Goal: Transaction & Acquisition: Purchase product/service

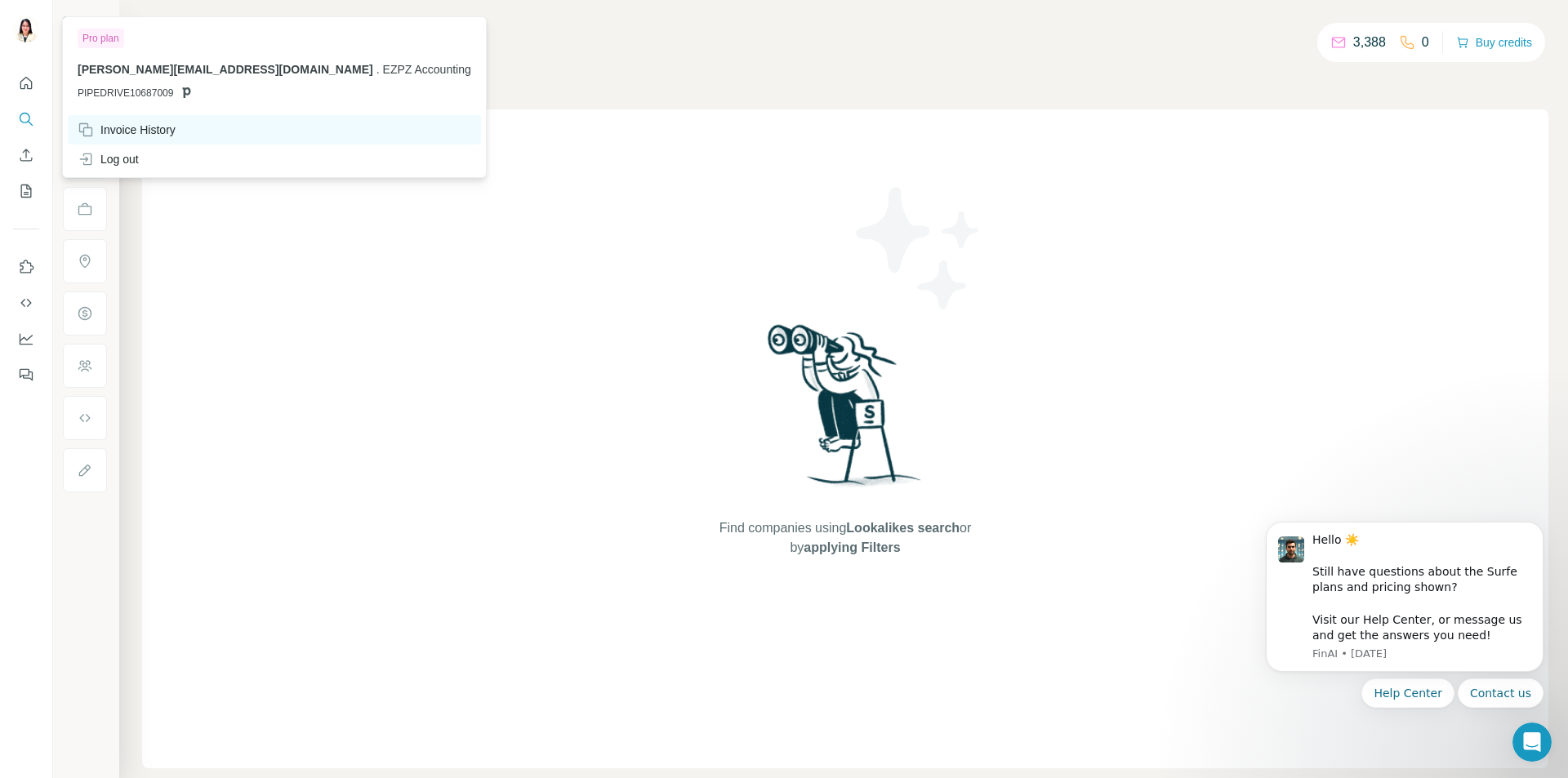
click at [150, 130] on div "Invoice History" at bounding box center [126, 129] width 98 height 16
click at [152, 120] on div "Invoice History" at bounding box center [274, 129] width 413 height 29
click at [229, 125] on div "Invoice History" at bounding box center [274, 129] width 413 height 29
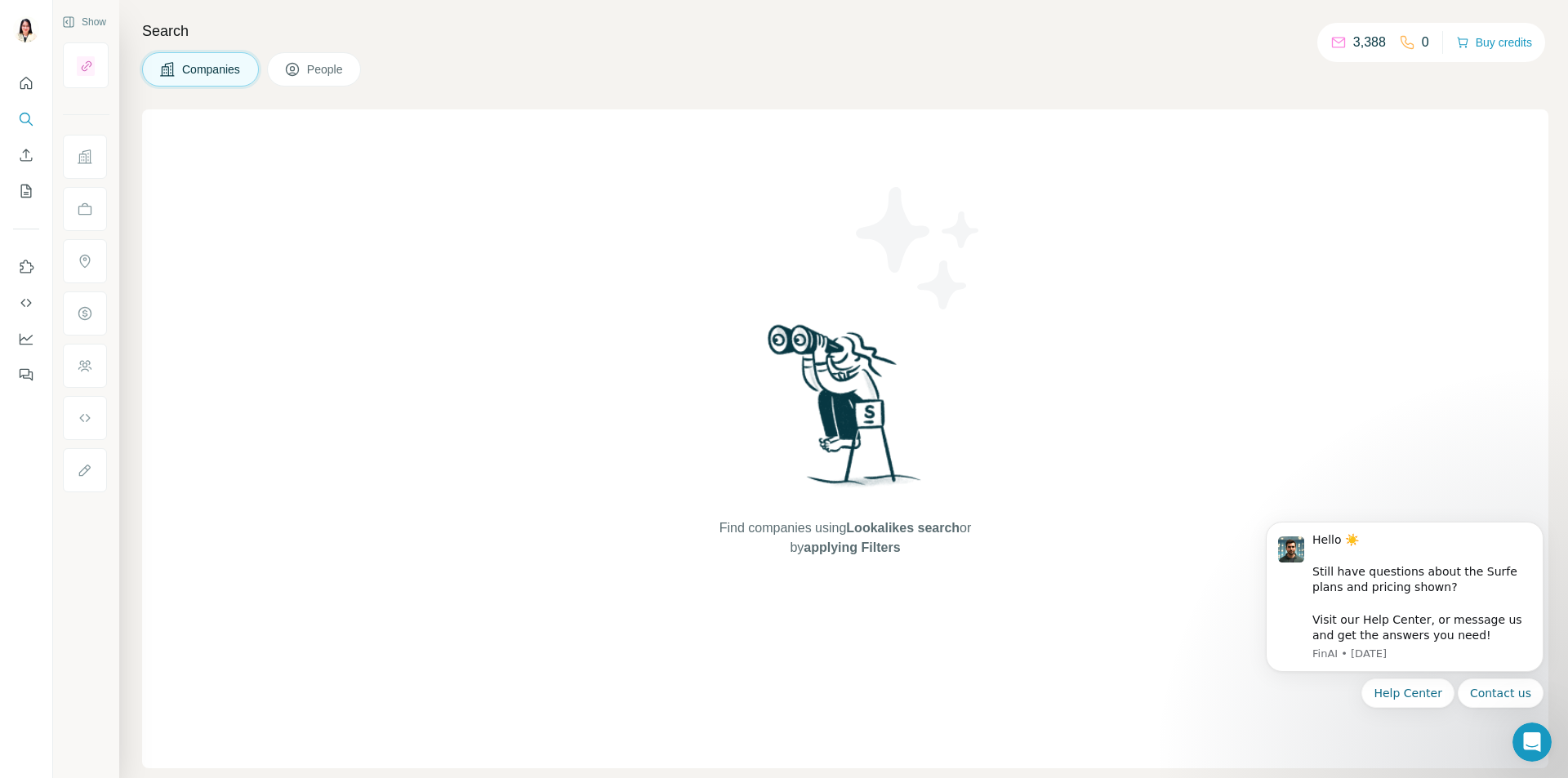
click at [1342, 47] on div "3,388" at bounding box center [1358, 42] width 56 height 19
click at [1490, 46] on button "Buy credits" at bounding box center [1494, 42] width 76 height 23
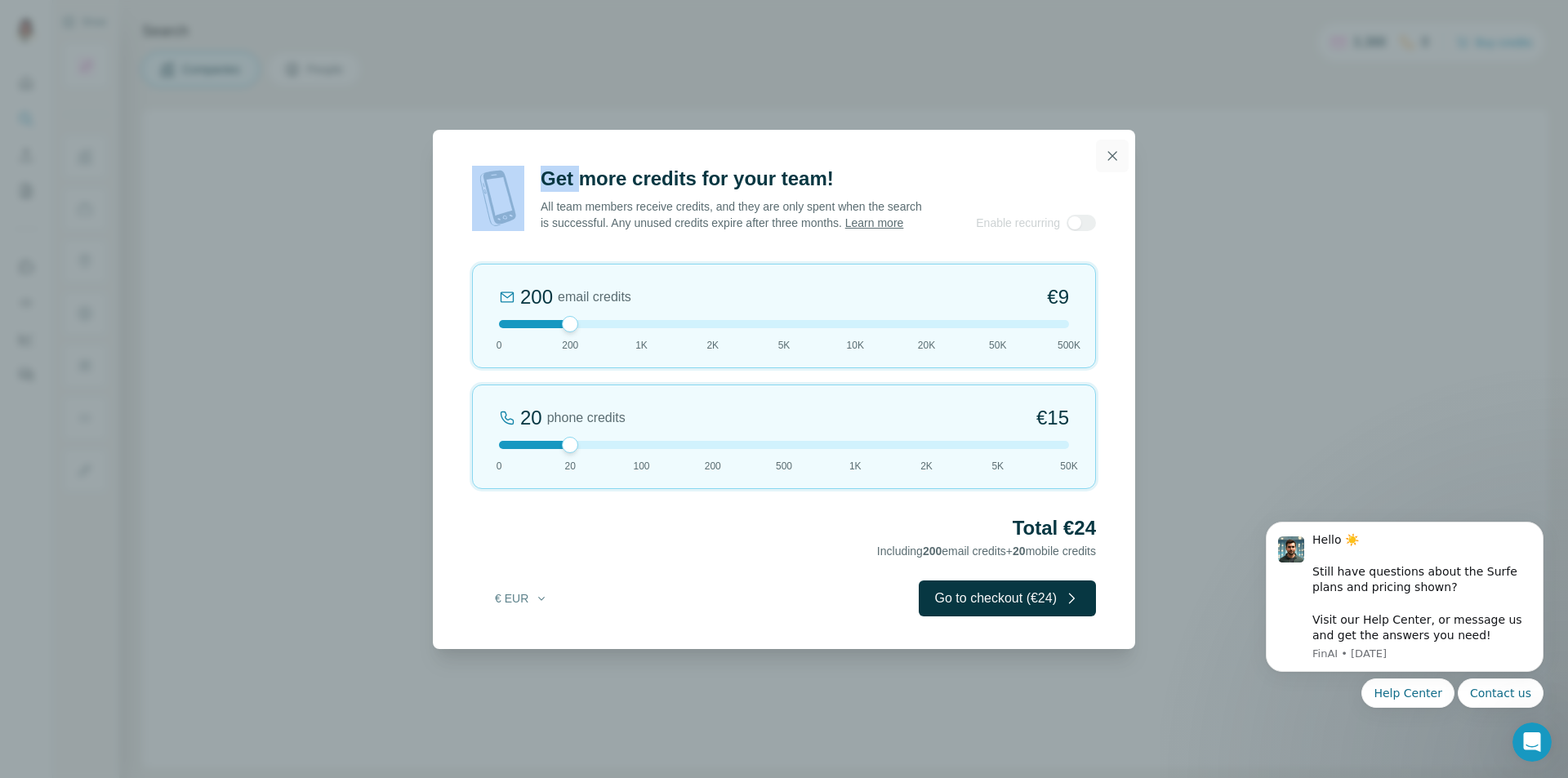
click at [1109, 151] on icon "button" at bounding box center [1112, 154] width 9 height 9
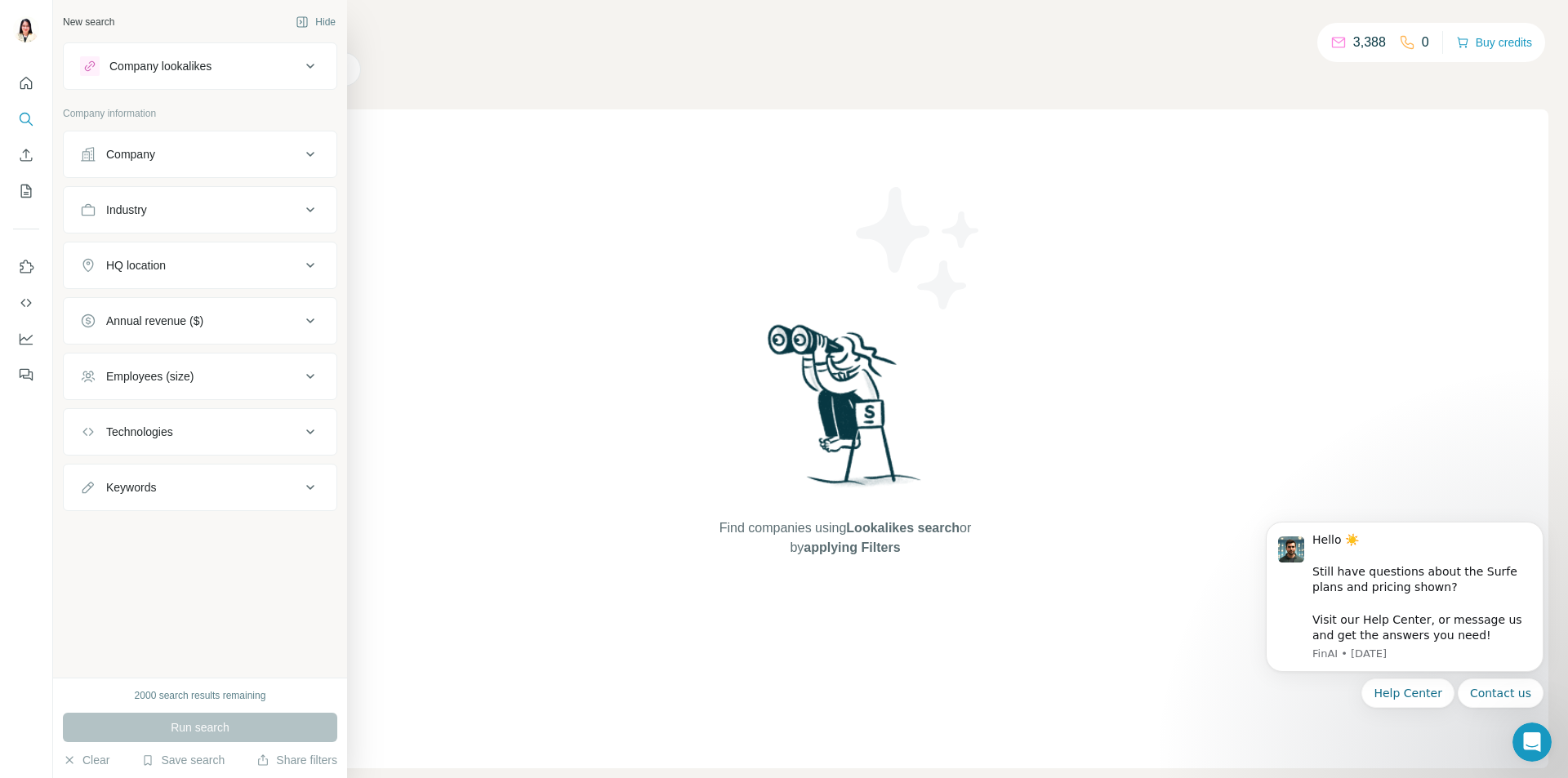
click at [135, 151] on div "Company" at bounding box center [130, 153] width 49 height 16
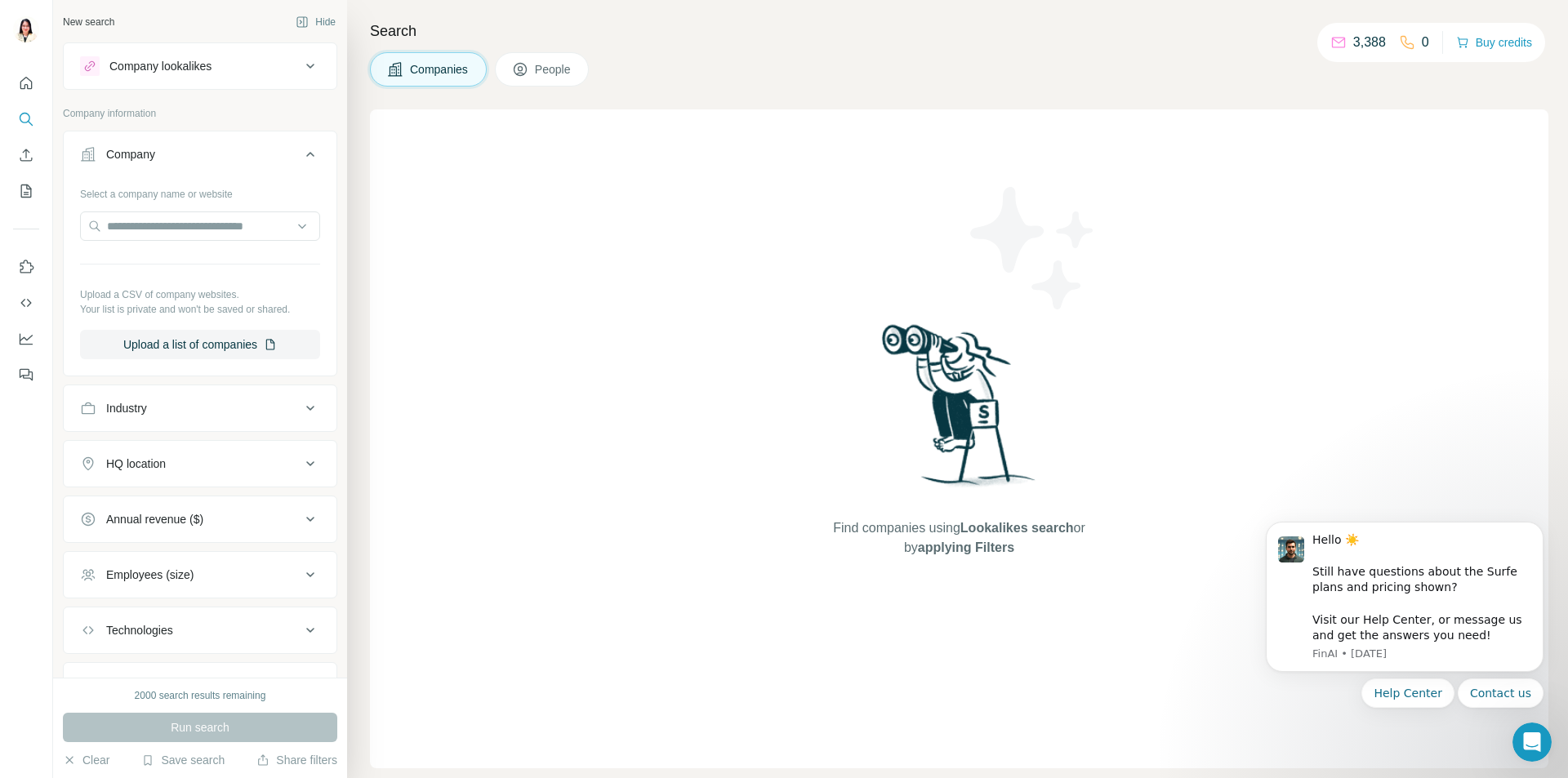
click at [135, 151] on div "Company" at bounding box center [130, 153] width 49 height 16
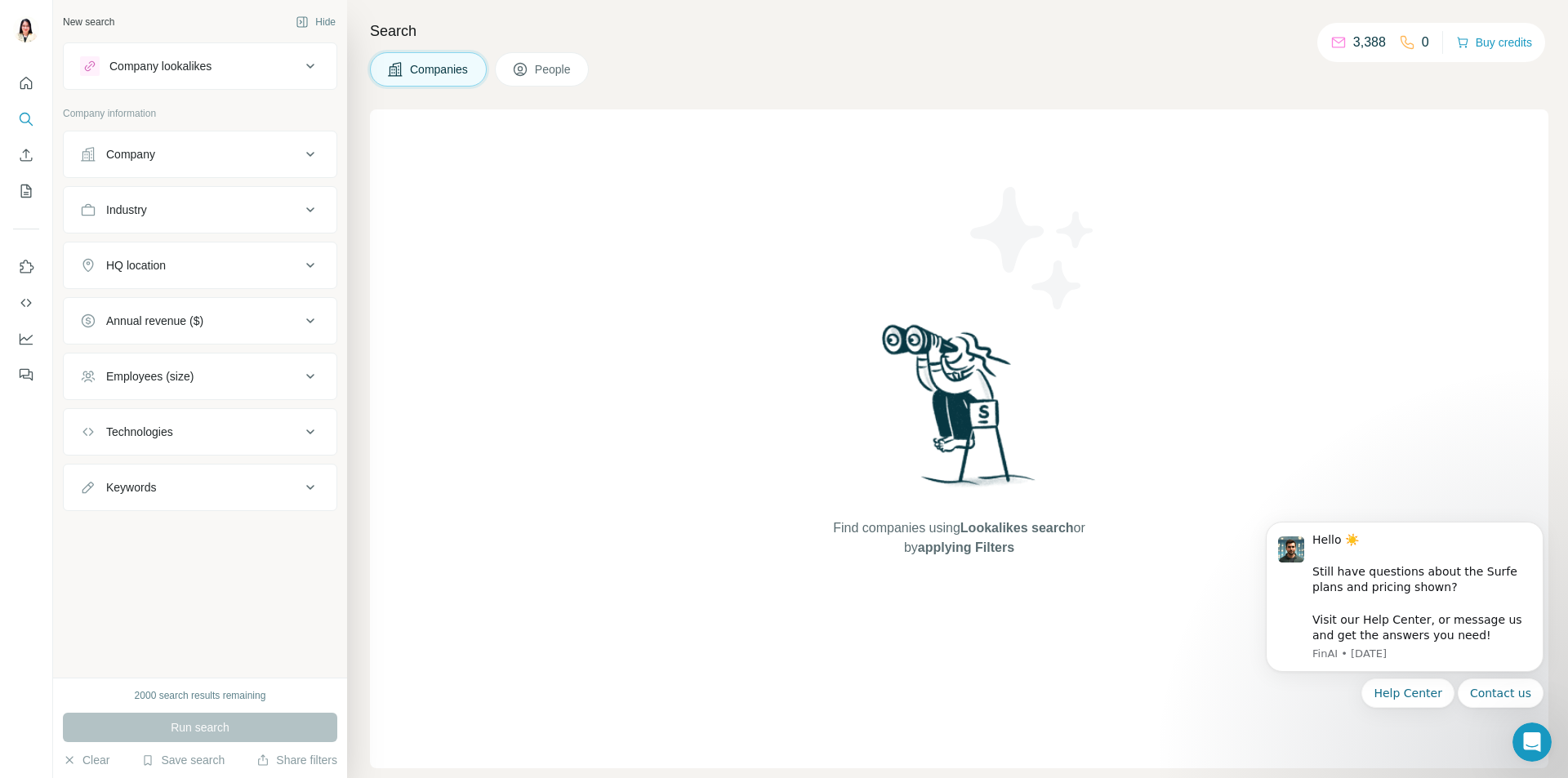
click at [169, 324] on div "Annual revenue ($)" at bounding box center [154, 320] width 98 height 16
click at [25, 331] on icon "Dashboard" at bounding box center [26, 339] width 16 height 16
